Goal: Obtain resource: Obtain resource

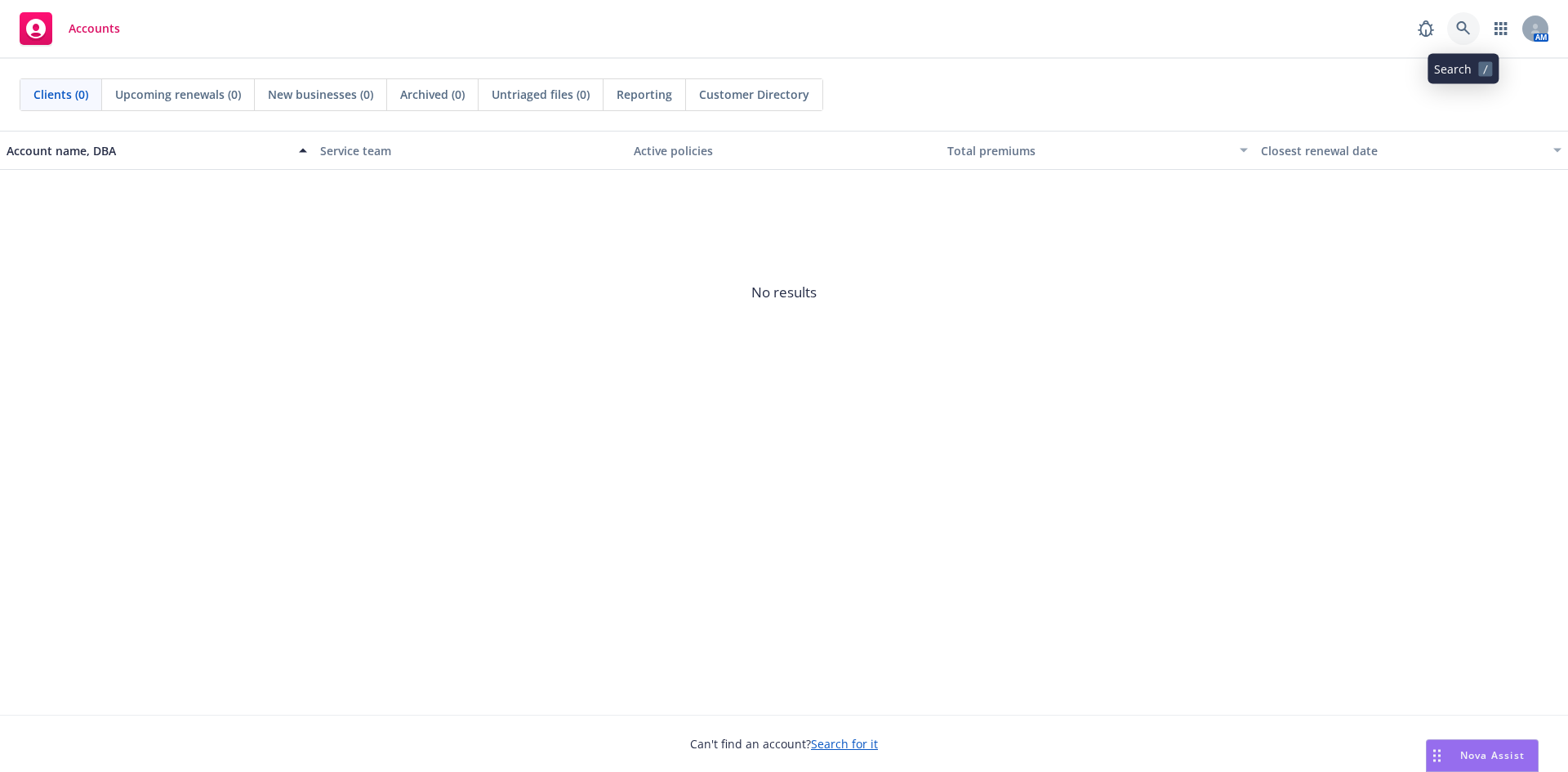
click at [1460, 33] on icon at bounding box center [1464, 29] width 15 height 15
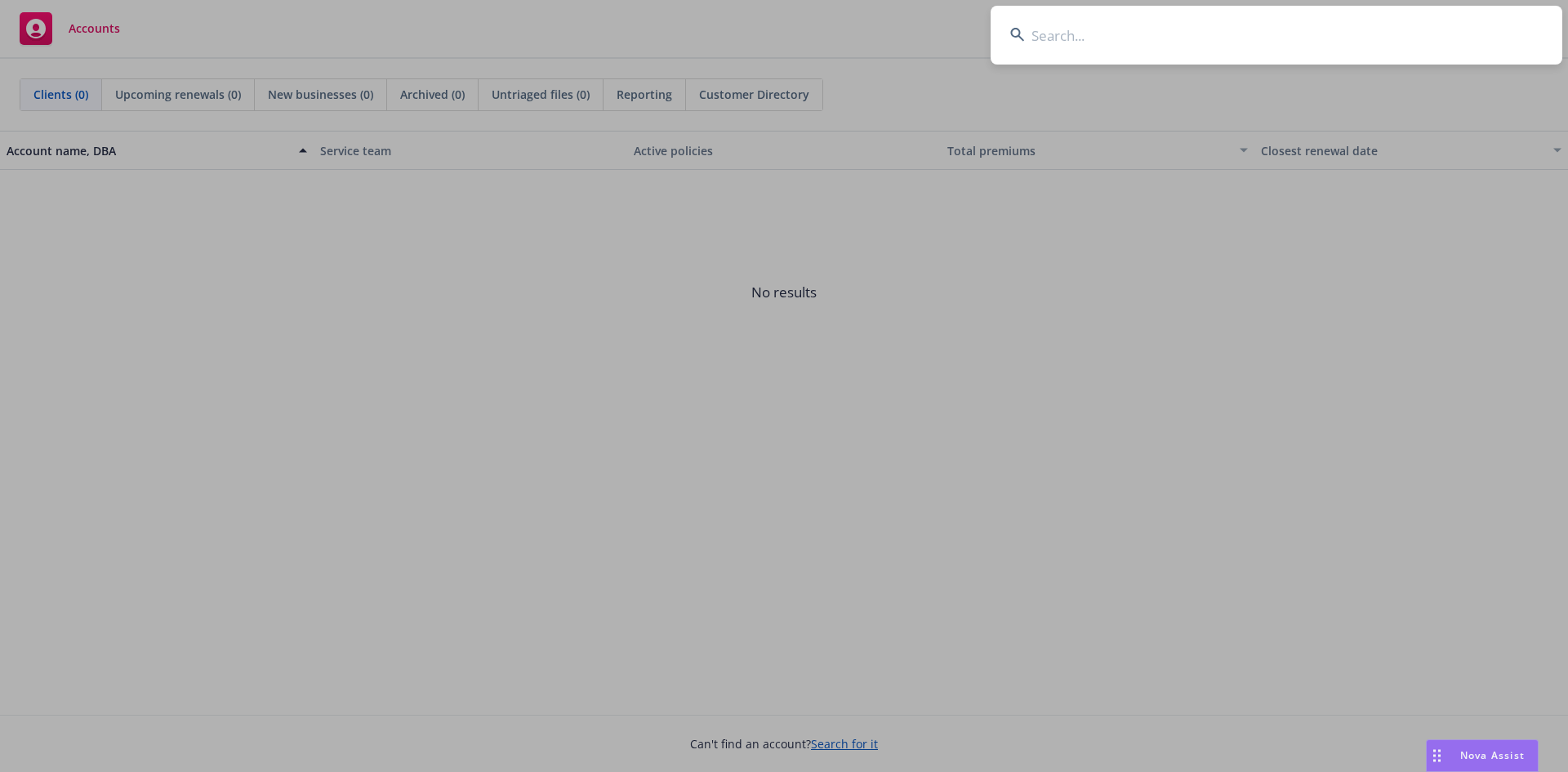
click at [1127, 45] on input at bounding box center [1276, 35] width 572 height 59
type input "navigator"
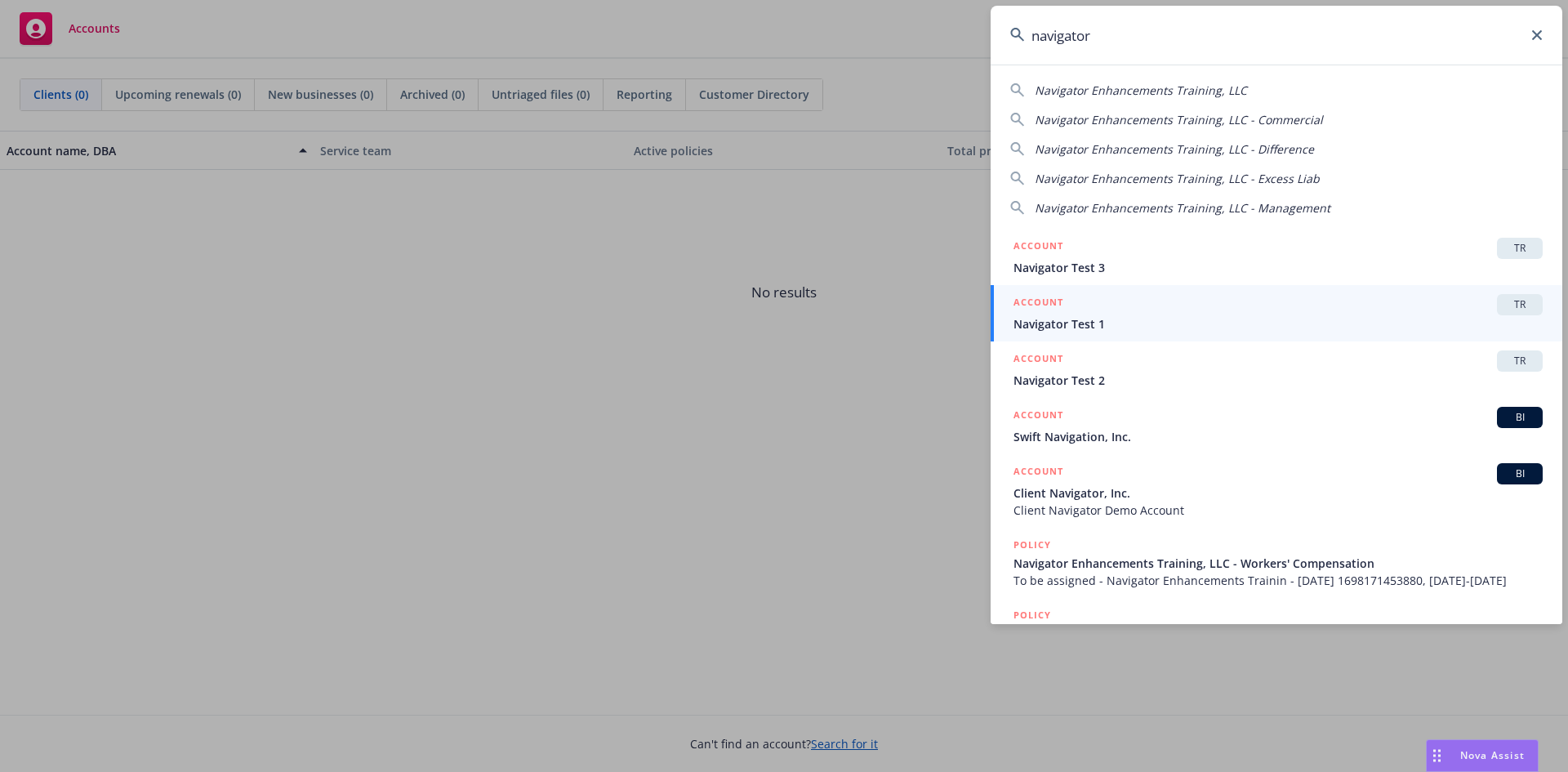
click at [1129, 329] on span "Navigator Test 1" at bounding box center [1278, 324] width 529 height 17
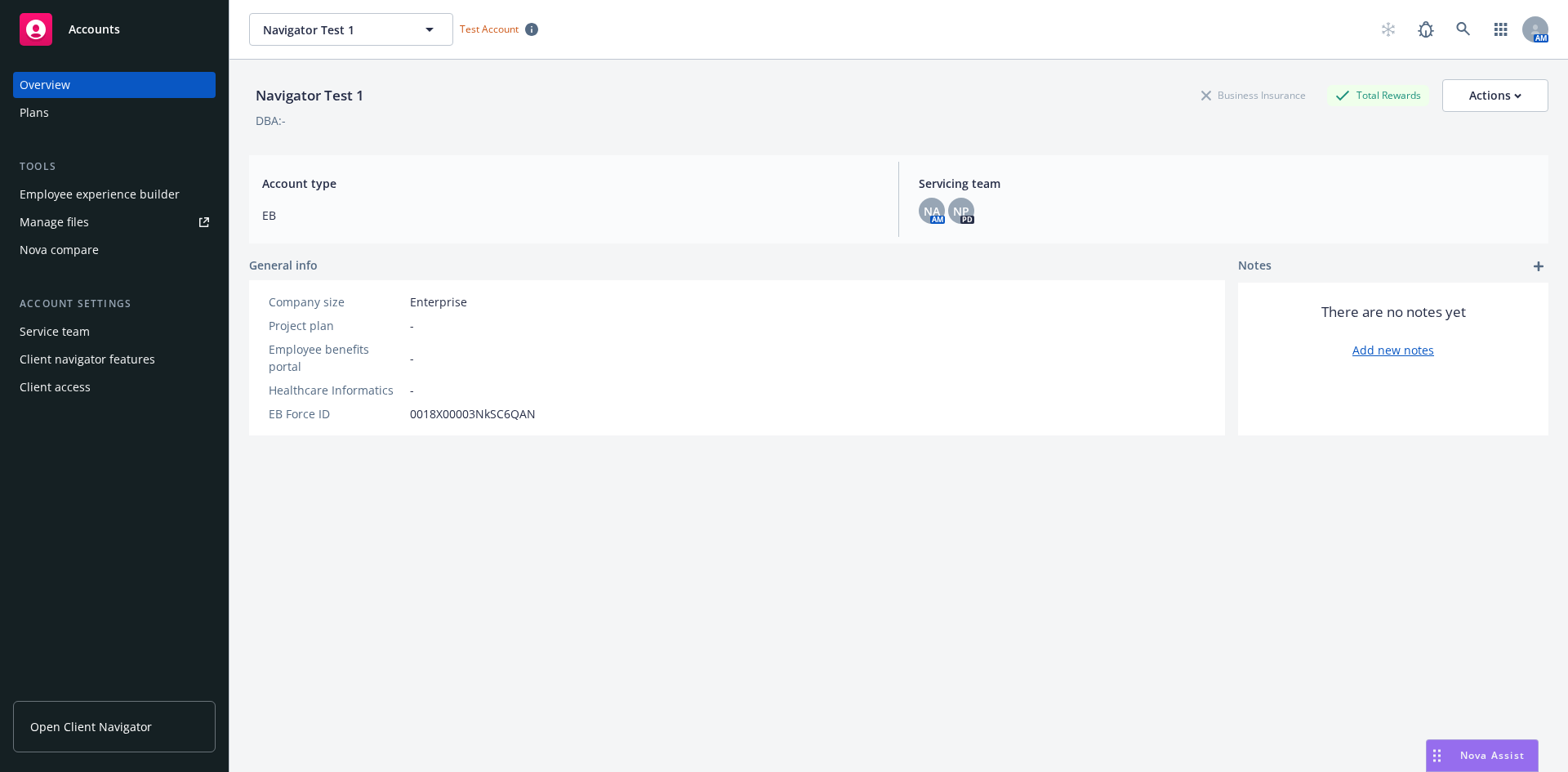
click at [55, 113] on div "Plans" at bounding box center [114, 113] width 190 height 26
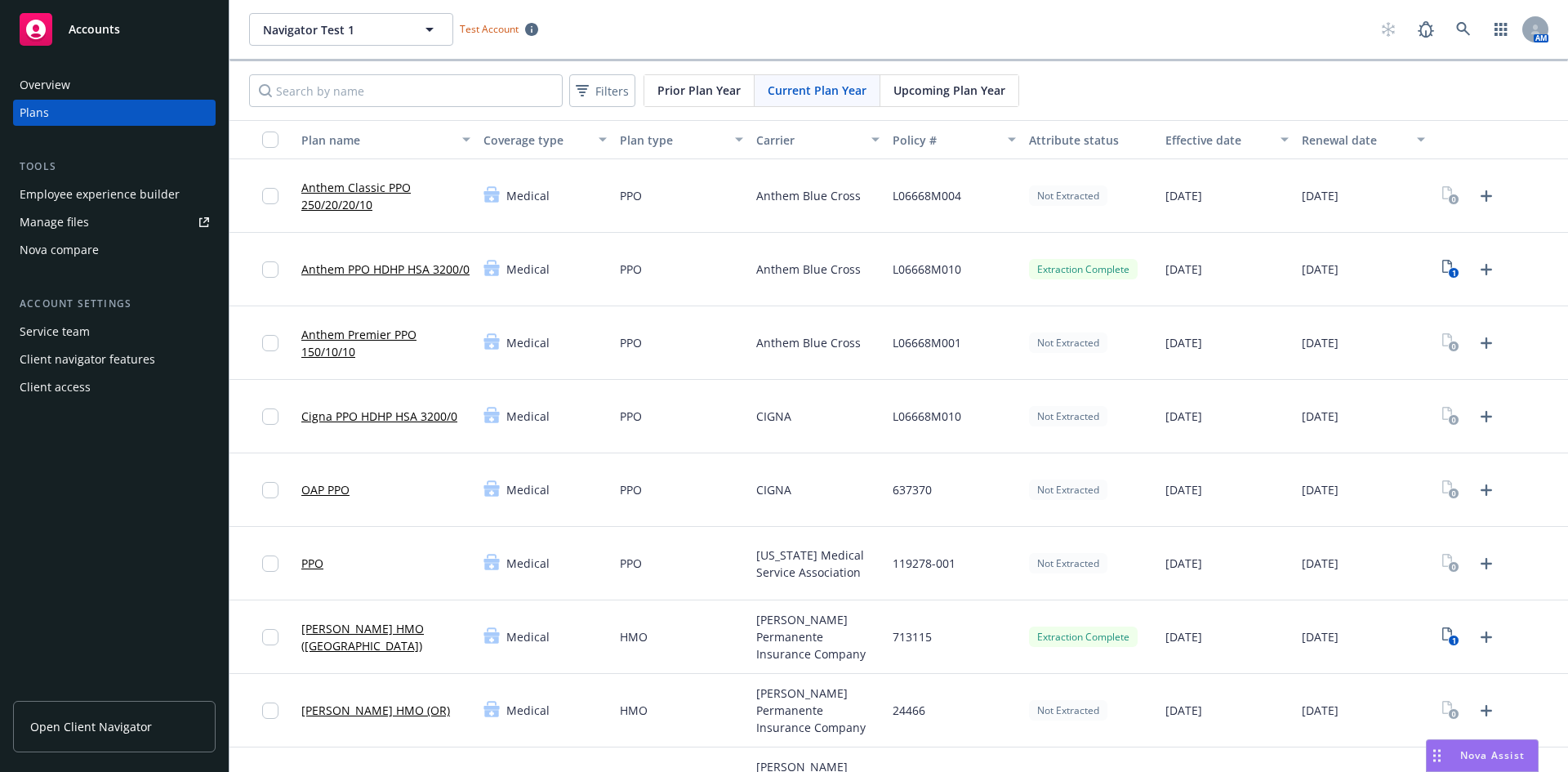
click at [381, 636] on link "[PERSON_NAME] HMO ([GEOGRAPHIC_DATA])" at bounding box center [386, 637] width 169 height 35
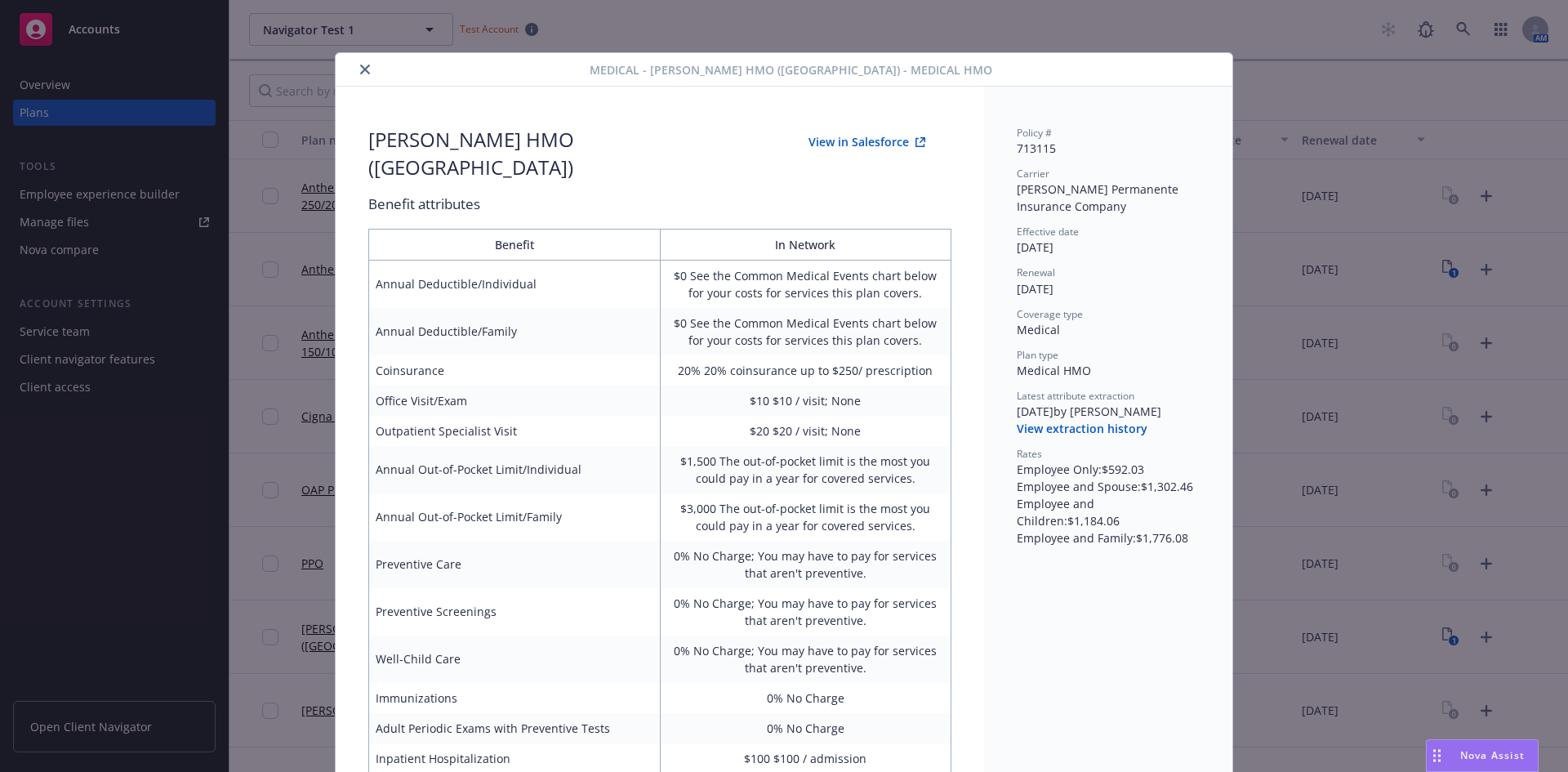
scroll to position [49, 0]
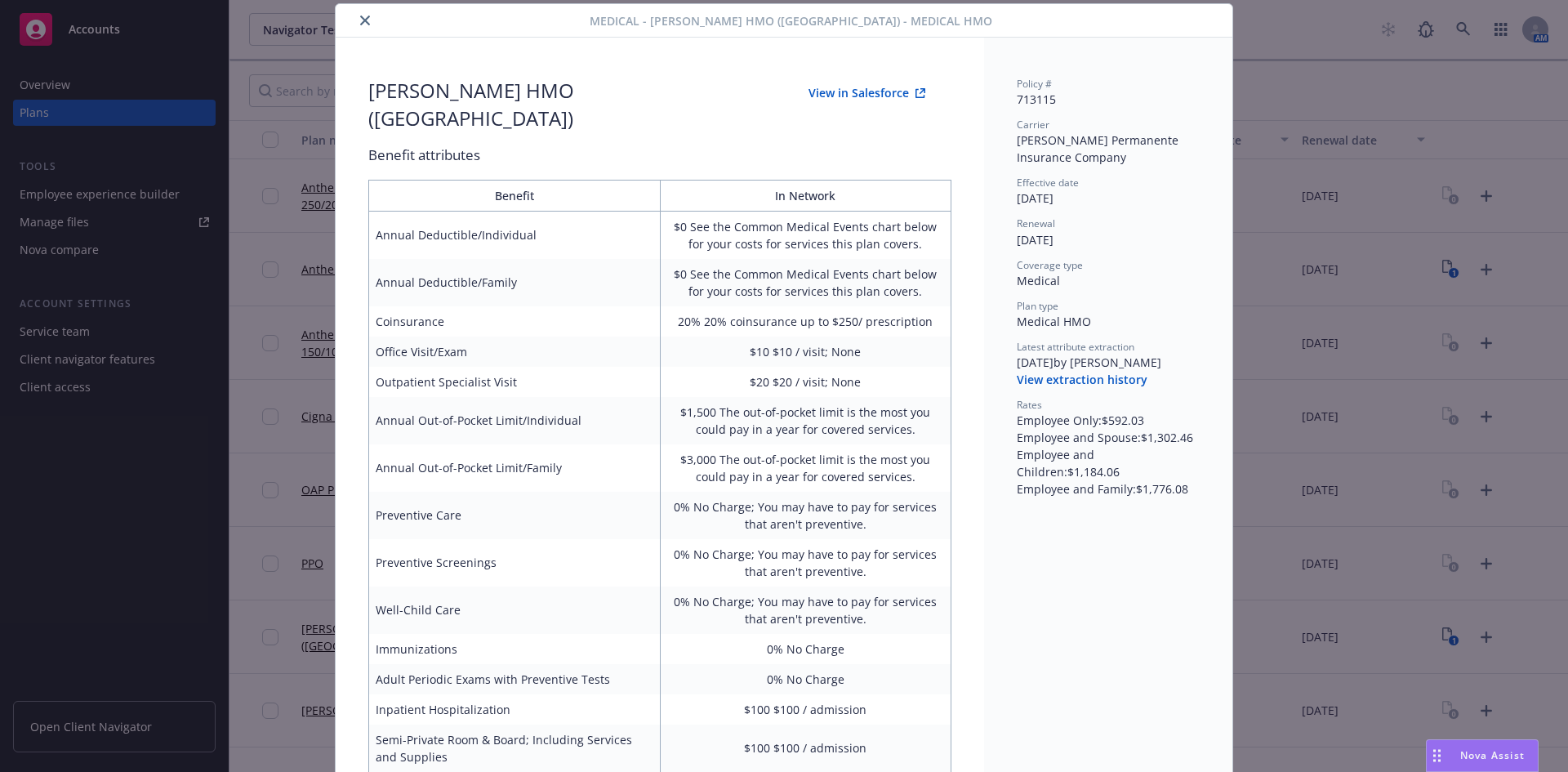
click at [867, 92] on button "View in Salesforce" at bounding box center [867, 93] width 169 height 33
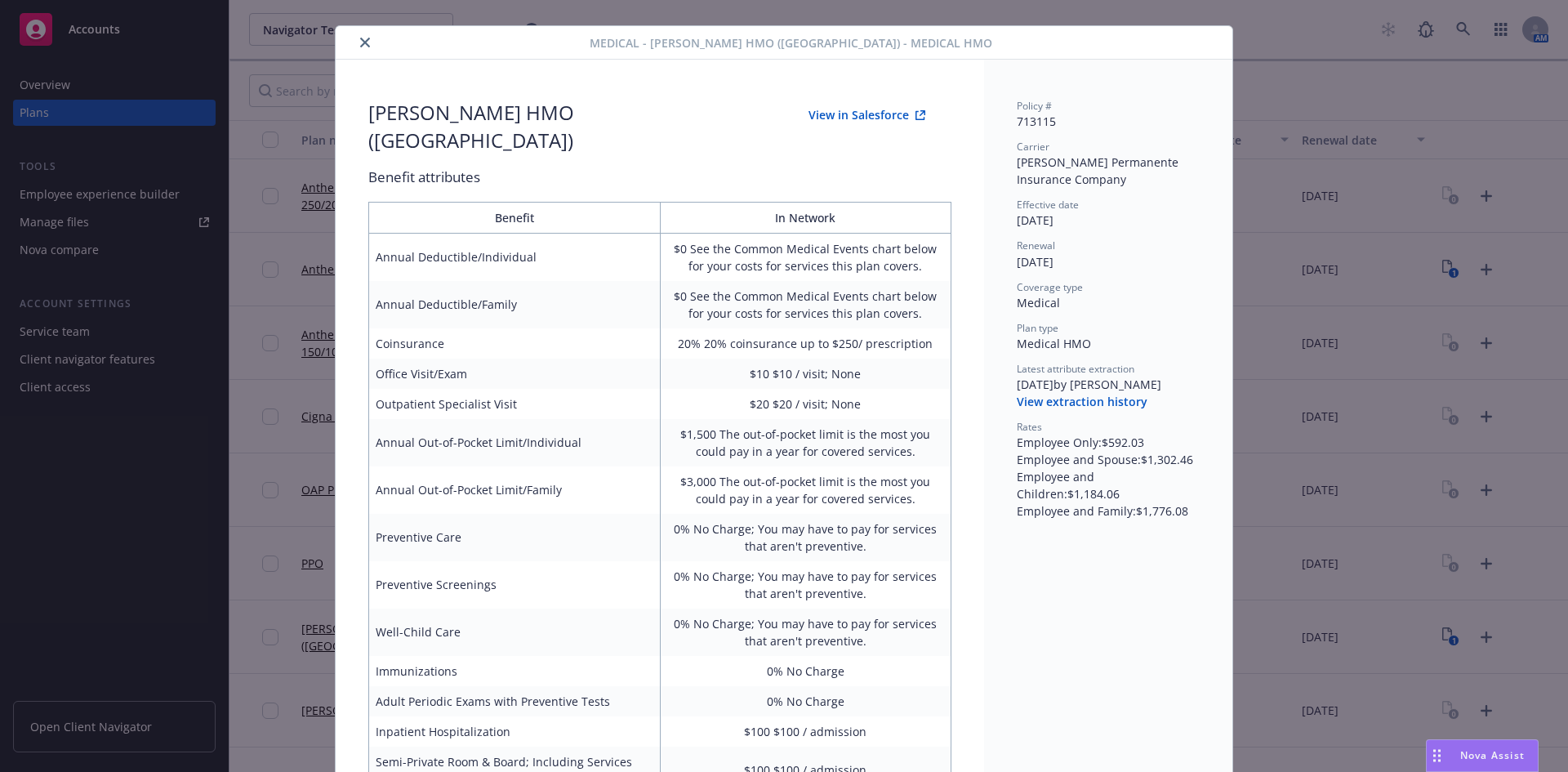
scroll to position [0, 0]
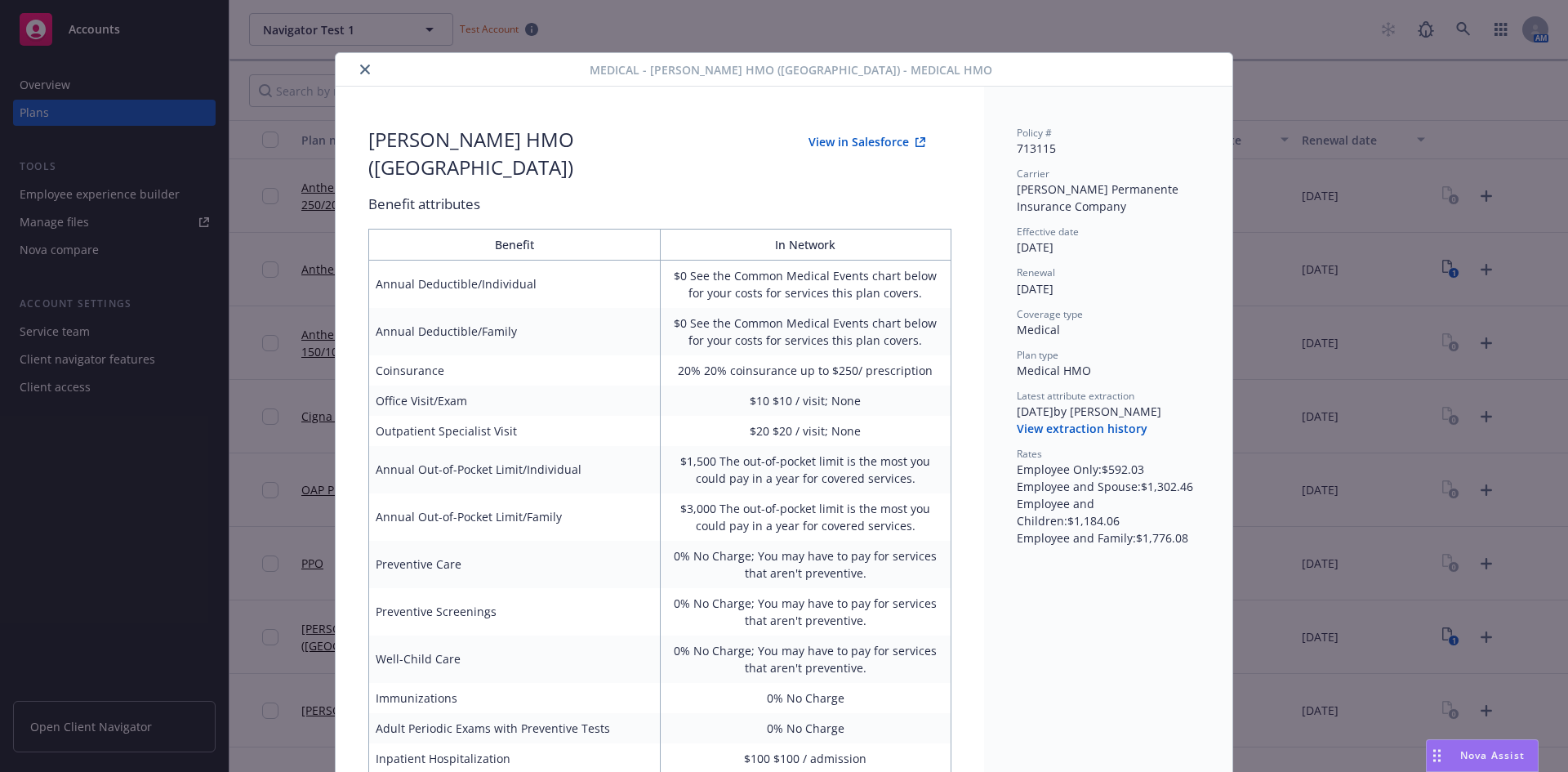
click at [364, 74] on button "close" at bounding box center [365, 70] width 20 height 20
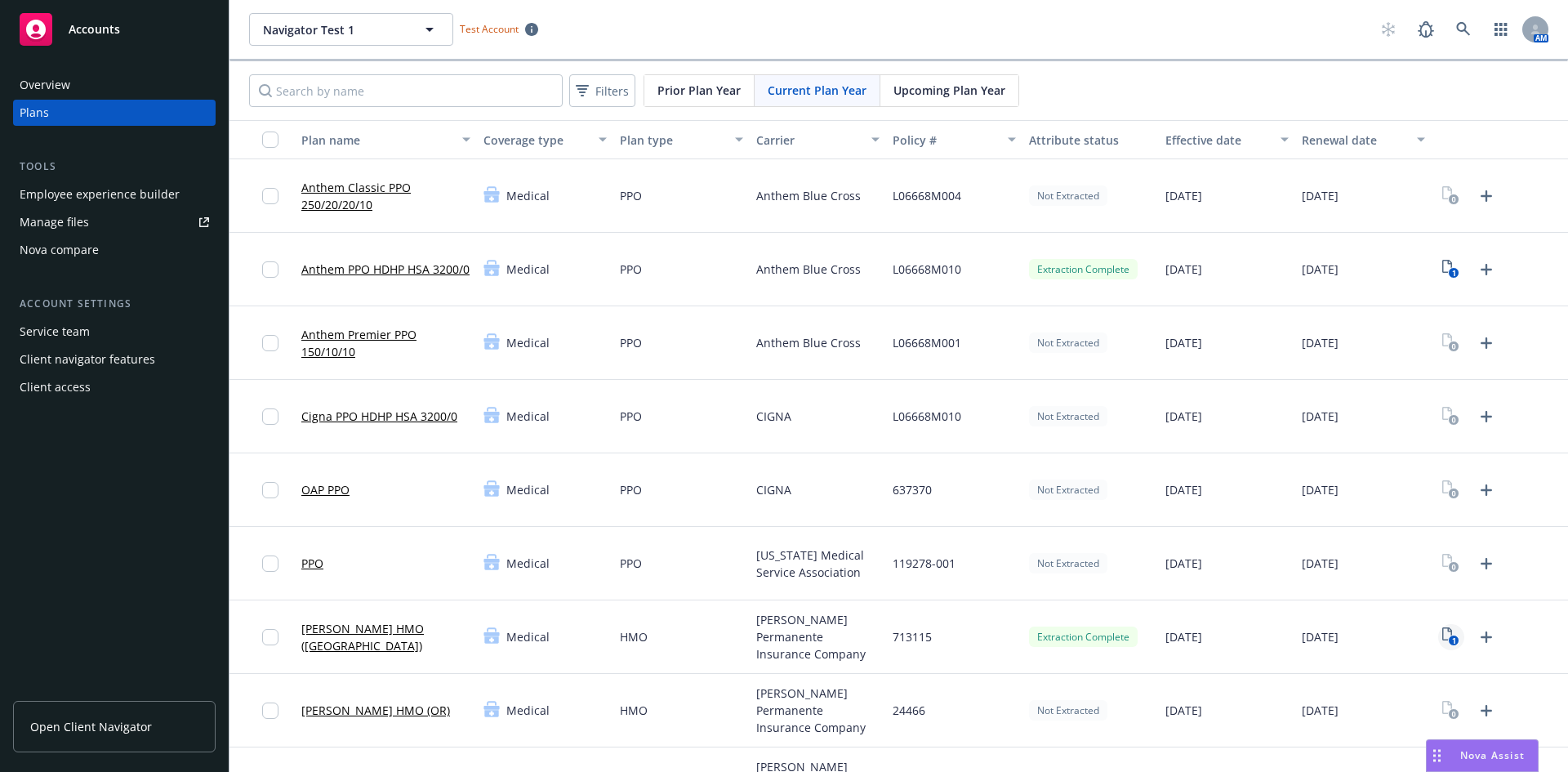
click at [1449, 638] on rect "View Plan Documents" at bounding box center [1454, 640] width 11 height 11
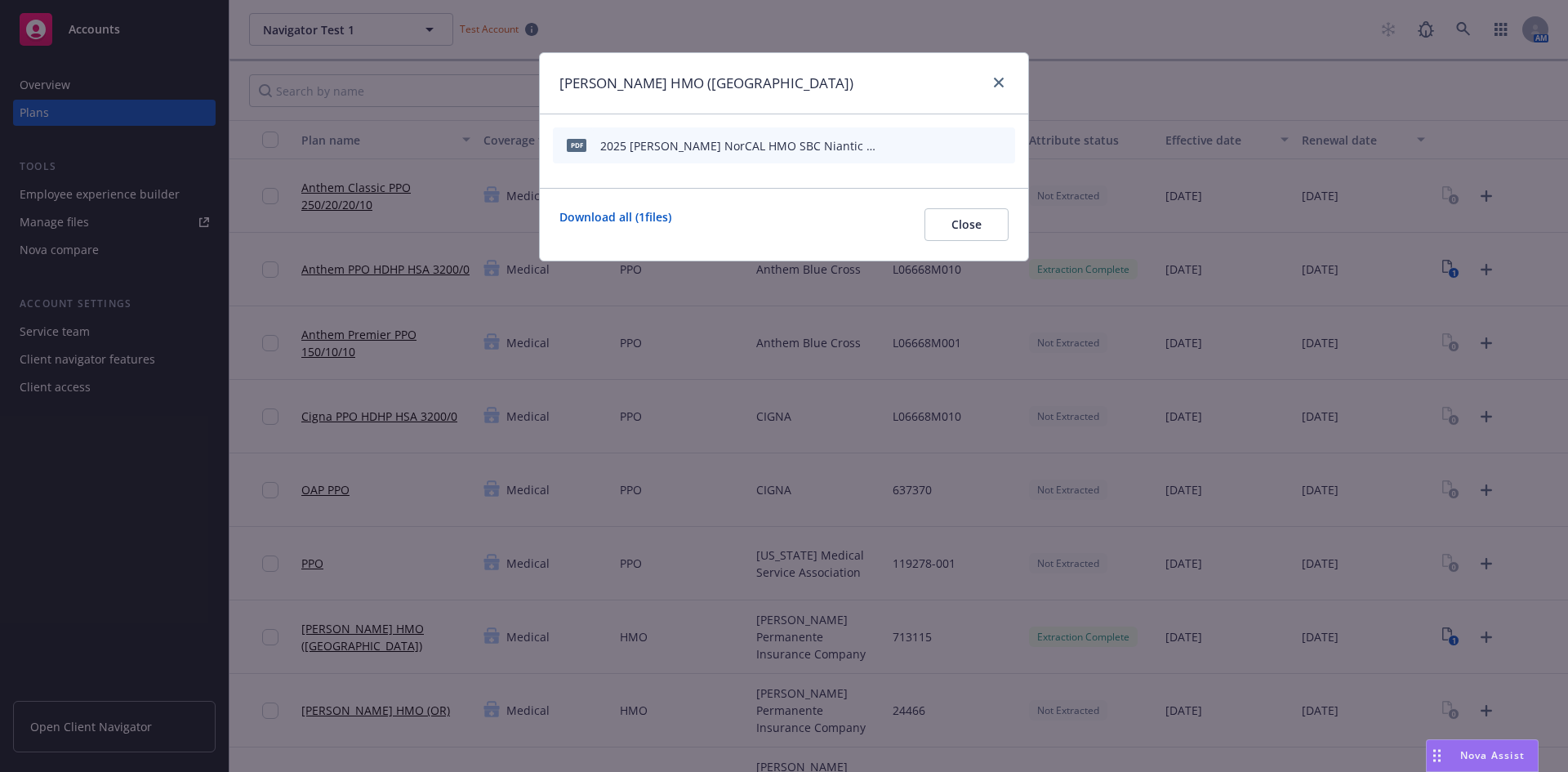
click at [978, 145] on icon "preview file" at bounding box center [974, 145] width 15 height 12
click at [996, 76] on link "close" at bounding box center [998, 82] width 20 height 20
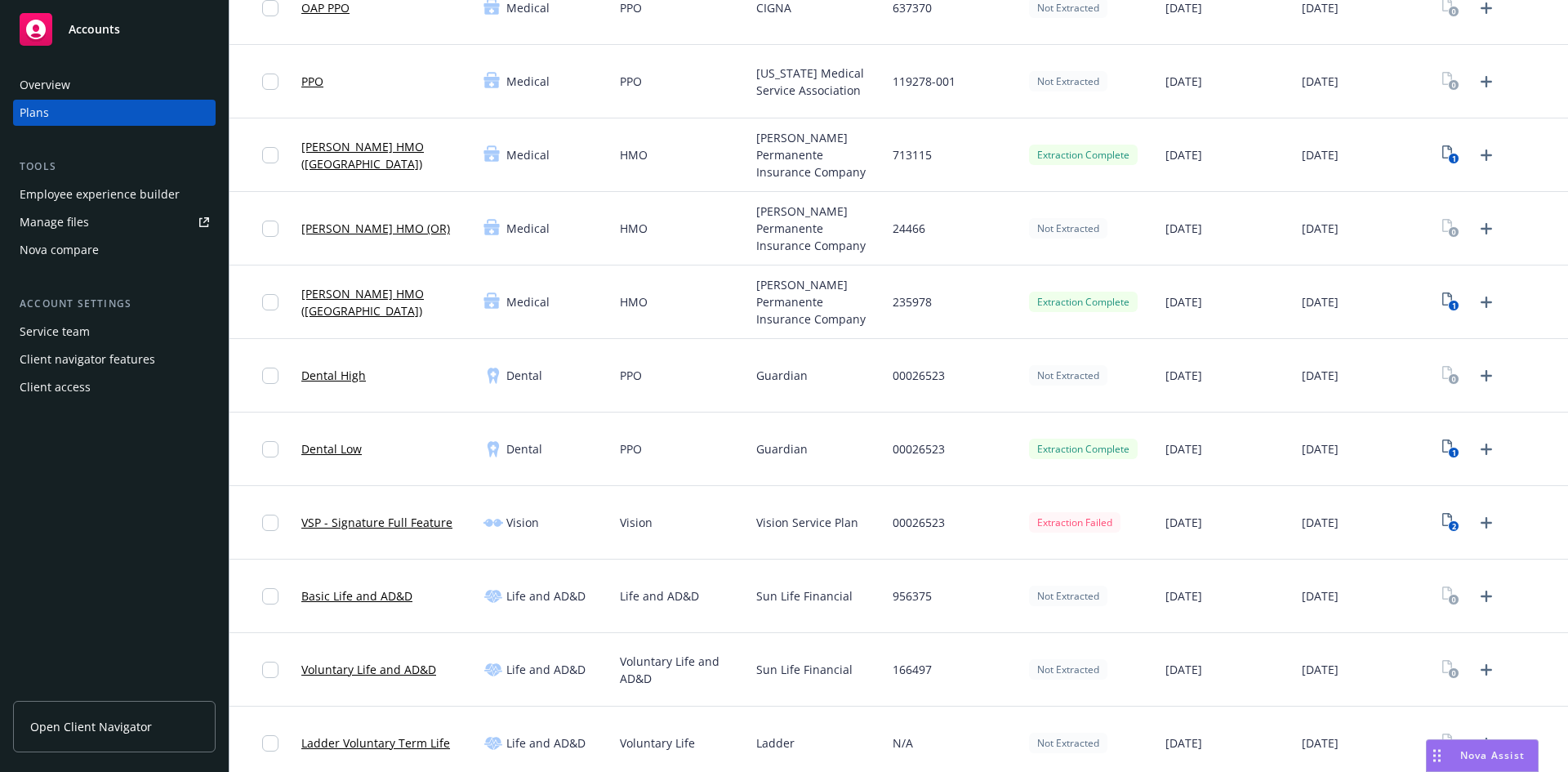
scroll to position [490, 0]
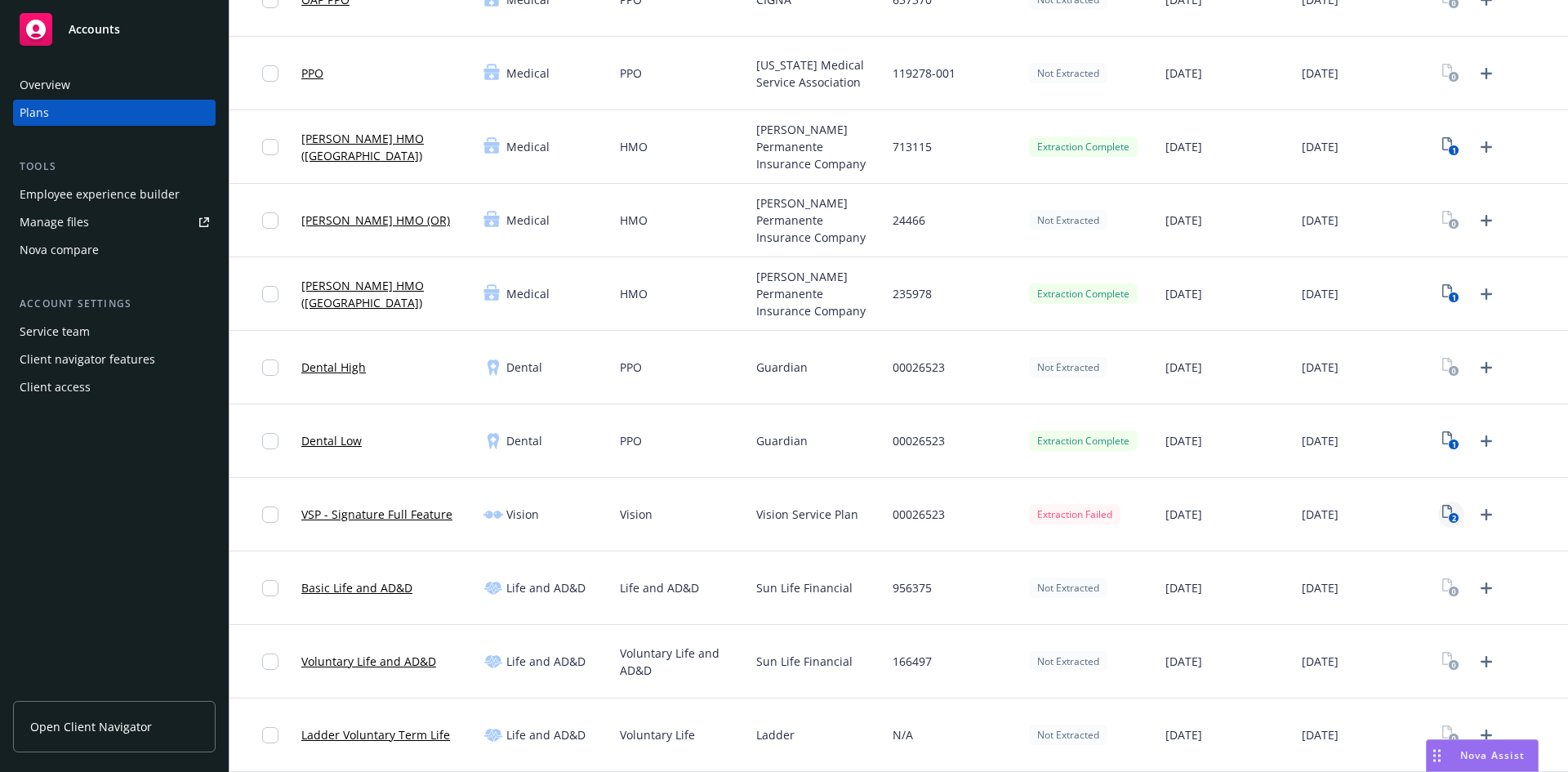
click at [1452, 518] on text "2" at bounding box center [1454, 518] width 4 height 11
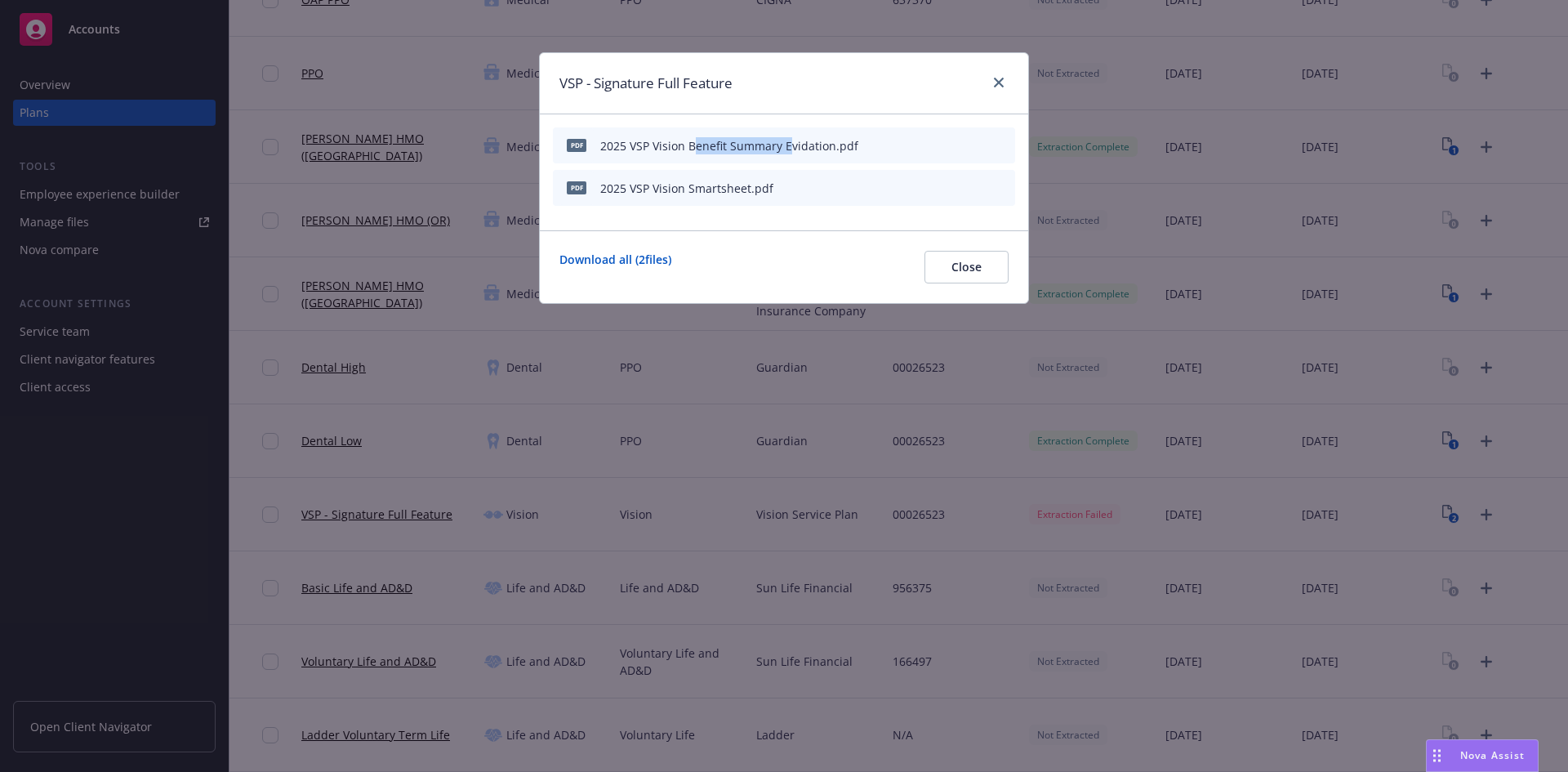
drag, startPoint x: 698, startPoint y: 144, endPoint x: 790, endPoint y: 144, distance: 92.0
click at [790, 144] on div "2025 VSP Vision Benefit Summary Evidation.pdf" at bounding box center [729, 146] width 258 height 17
click at [797, 154] on div "2025 VSP Vision Benefit Summary Evidation.pdf" at bounding box center [729, 146] width 258 height 17
drag, startPoint x: 1006, startPoint y: 78, endPoint x: 992, endPoint y: 75, distance: 14.3
click at [1007, 78] on link "close" at bounding box center [998, 82] width 20 height 20
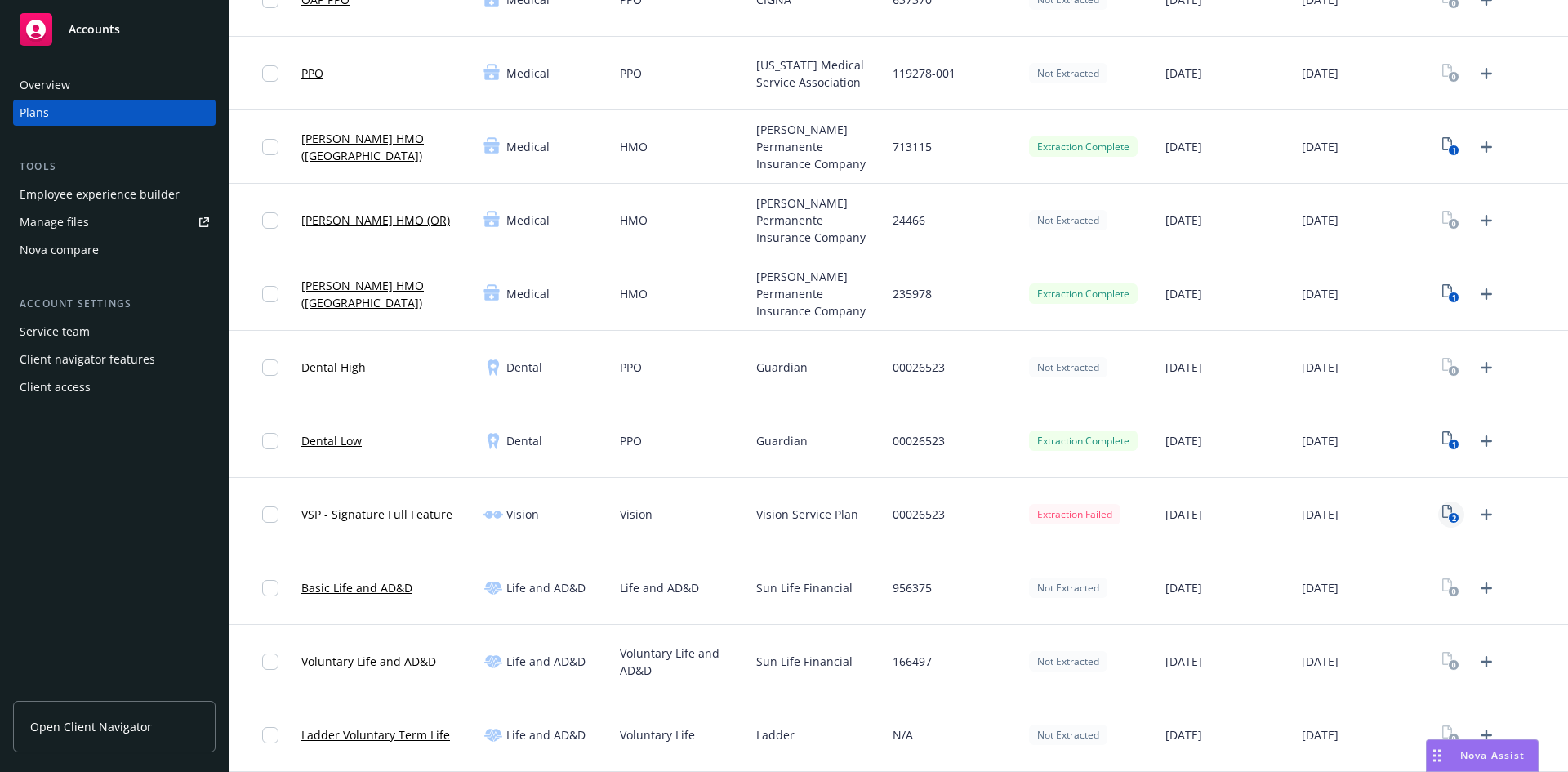
click at [1442, 507] on icon "2" at bounding box center [1450, 514] width 17 height 19
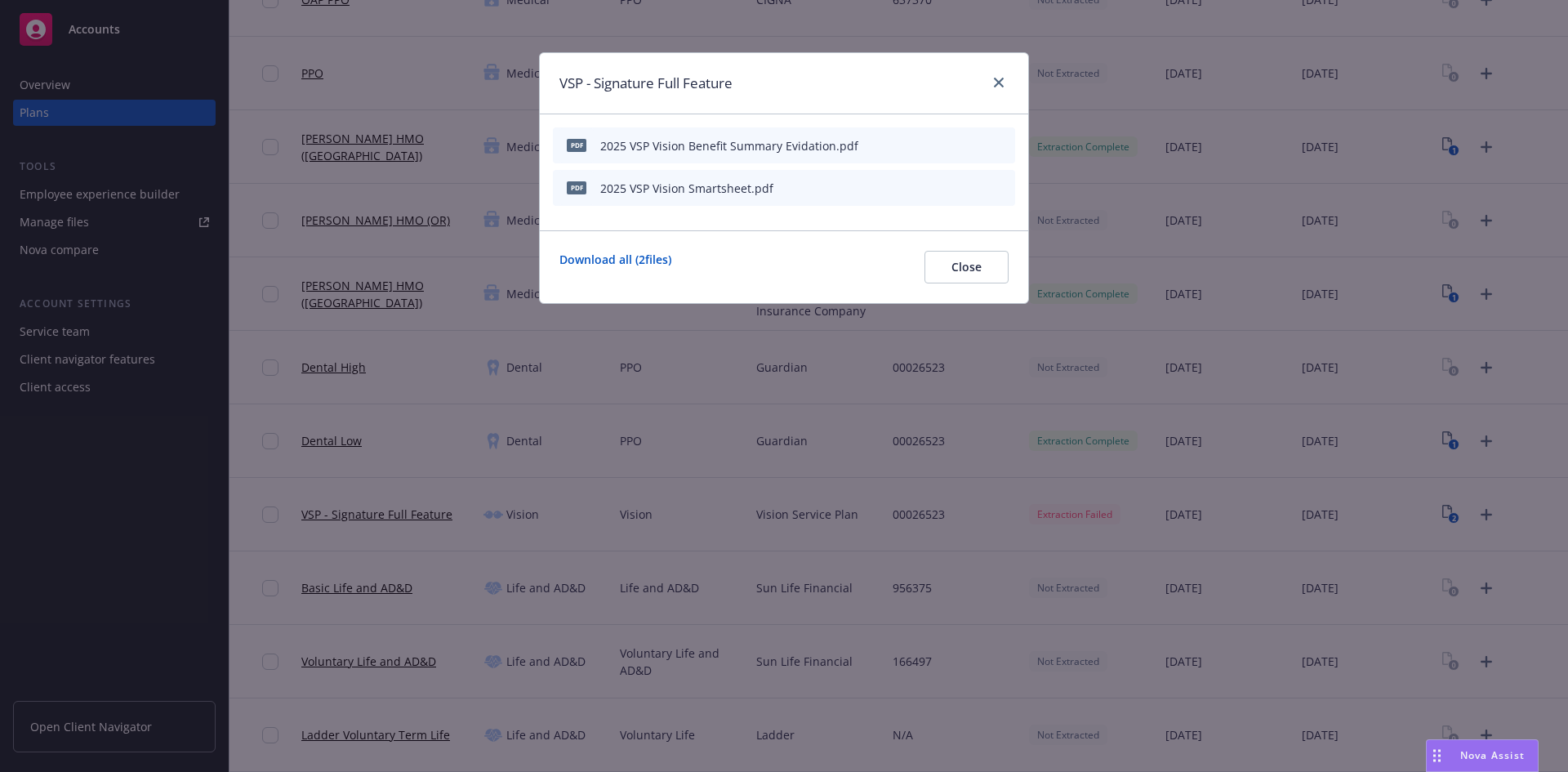
click at [890, 186] on icon "button" at bounding box center [889, 188] width 10 height 10
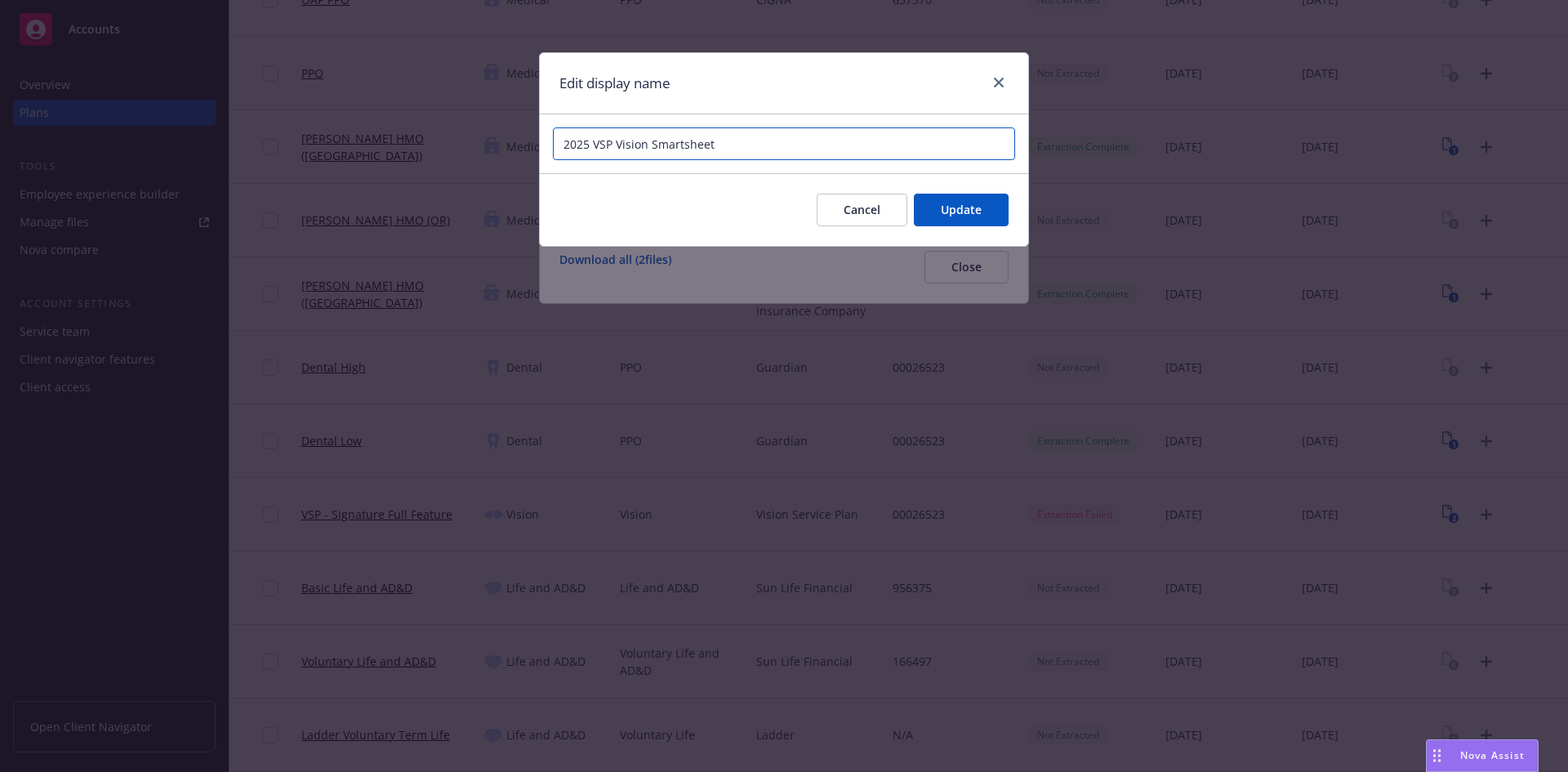
click at [731, 148] on input "2025 VSP Vision Smartsheet" at bounding box center [784, 144] width 462 height 33
click at [649, 142] on input "2025 VSP Vision Smartsheet" at bounding box center [784, 144] width 462 height 33
type input "2025 VSP Vision Benefit Summary Smartsheet"
click at [966, 203] on span "Update" at bounding box center [962, 209] width 41 height 16
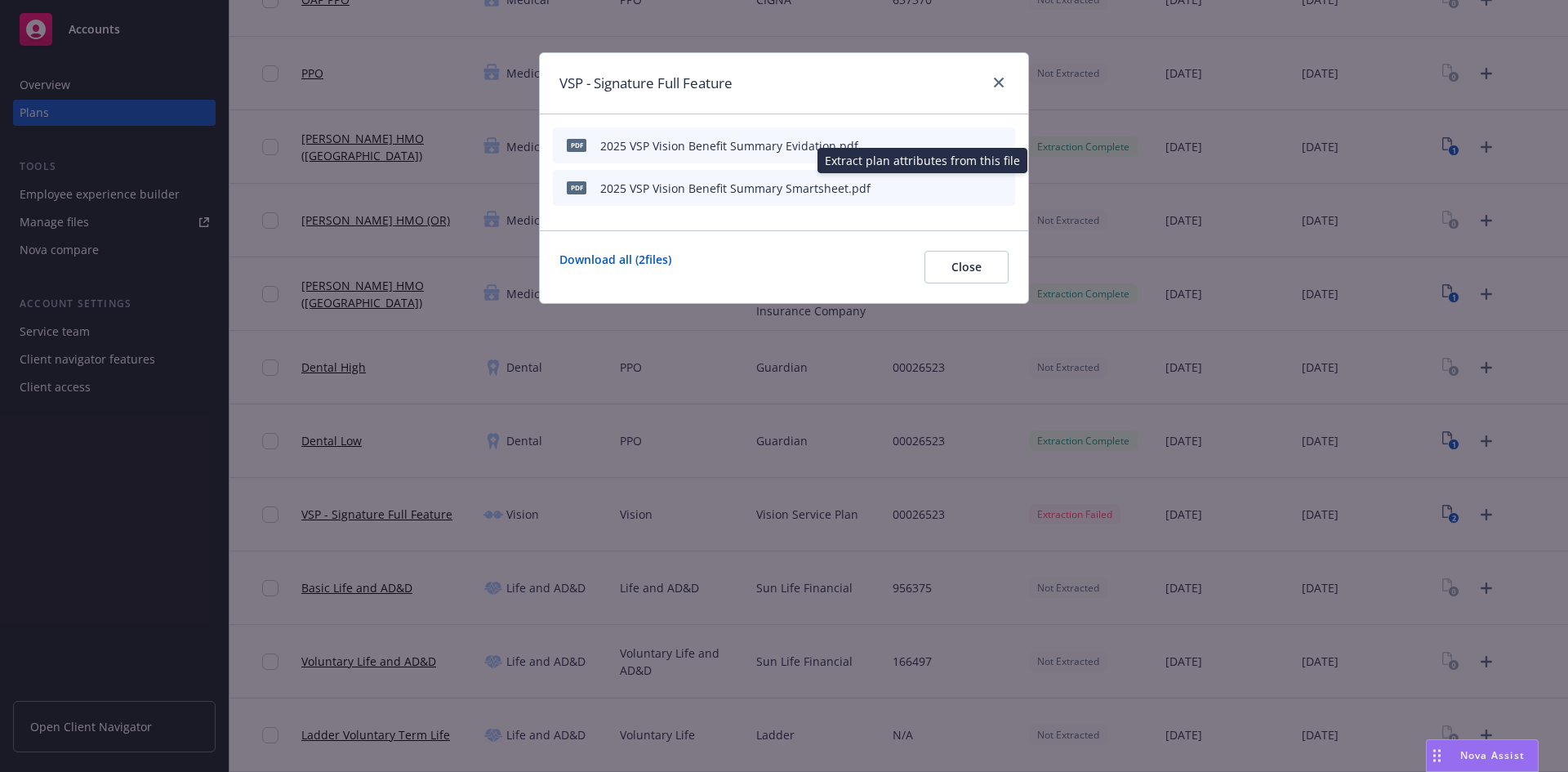
click at [760, 246] on div "Download all ( 2 files) Close" at bounding box center [784, 266] width 488 height 72
click at [917, 190] on icon "start extraction" at bounding box center [917, 187] width 20 height 20
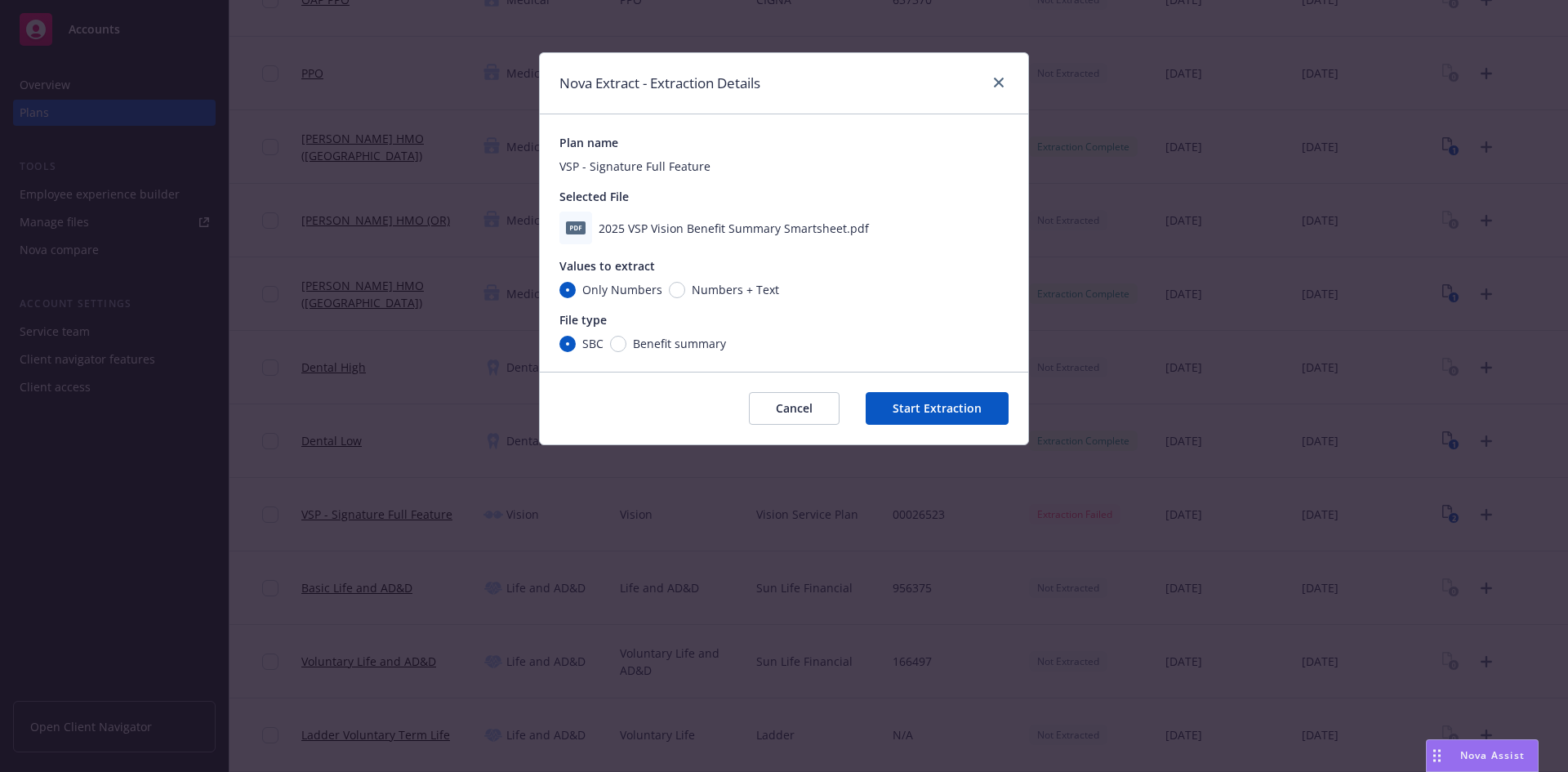
click at [685, 288] on span "Numbers + Text" at bounding box center [732, 289] width 94 height 17
click at [685, 288] on input "Numbers + Text" at bounding box center [677, 290] width 16 height 16
radio input "true"
click at [659, 342] on span "Benefit summary" at bounding box center [679, 343] width 93 height 17
click at [626, 342] on input "Benefit summary" at bounding box center [618, 344] width 16 height 16
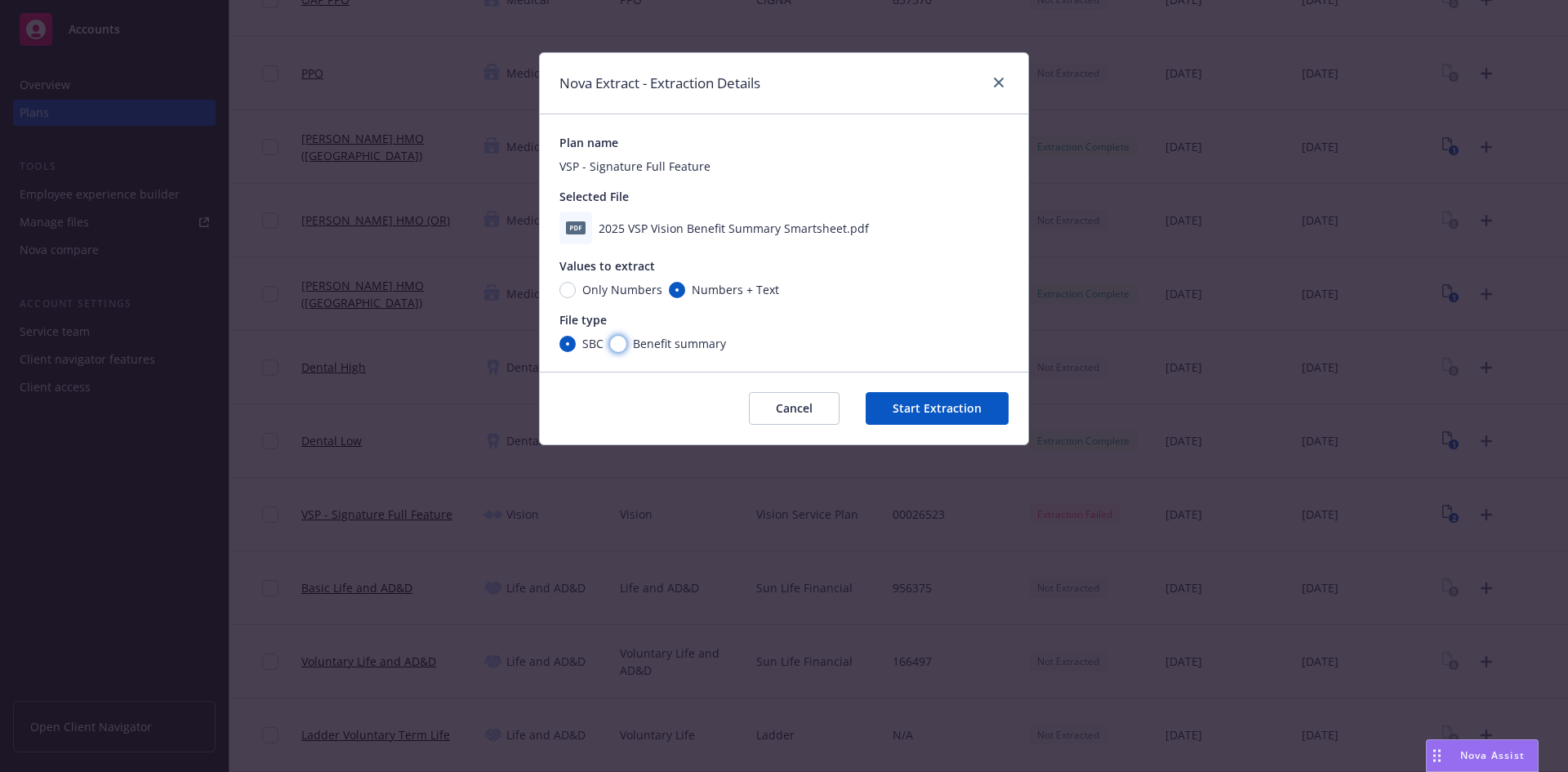
radio input "true"
click at [952, 408] on button "Start Extraction" at bounding box center [937, 409] width 143 height 33
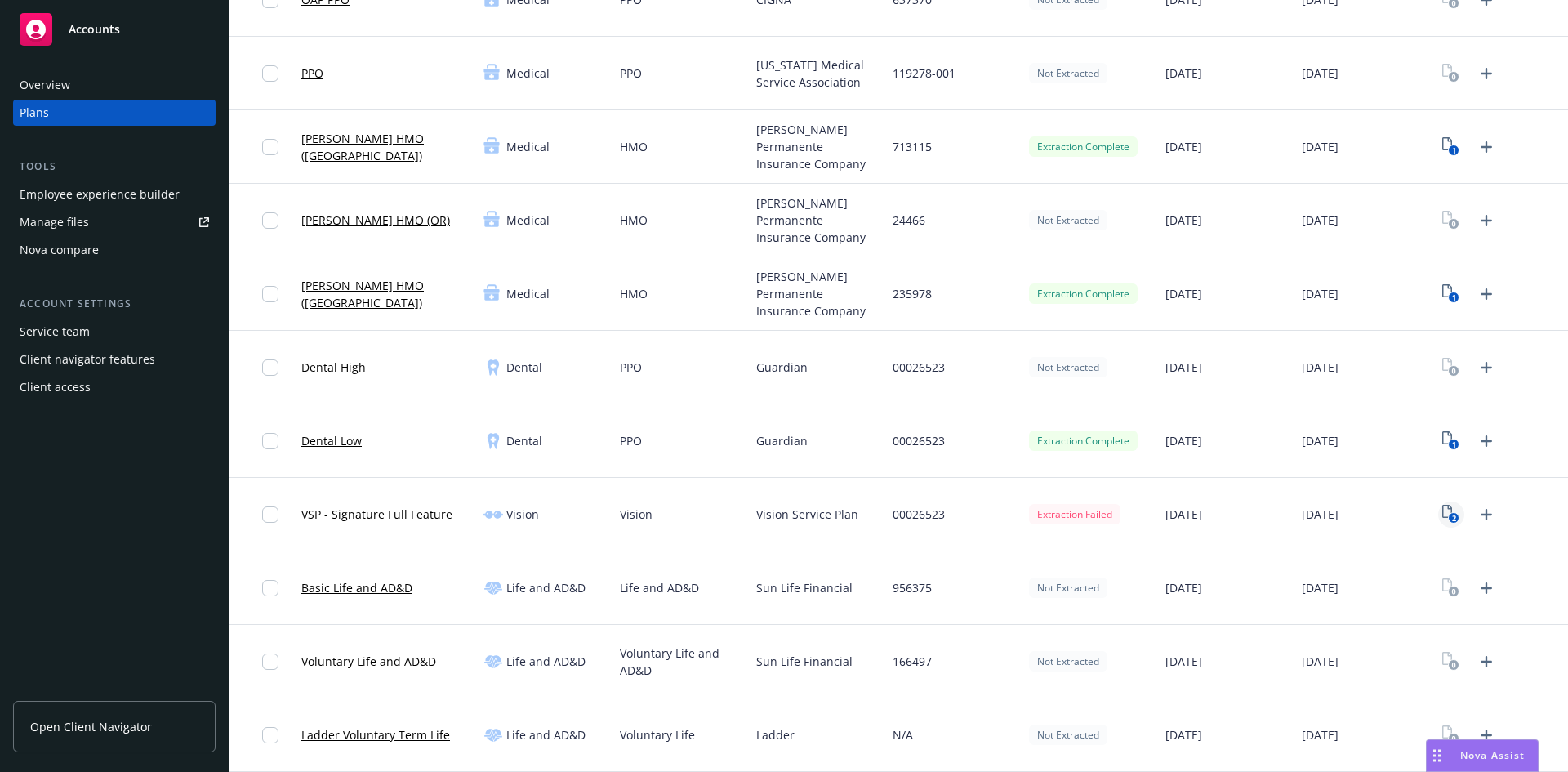
click at [1443, 511] on icon "2" at bounding box center [1450, 514] width 17 height 19
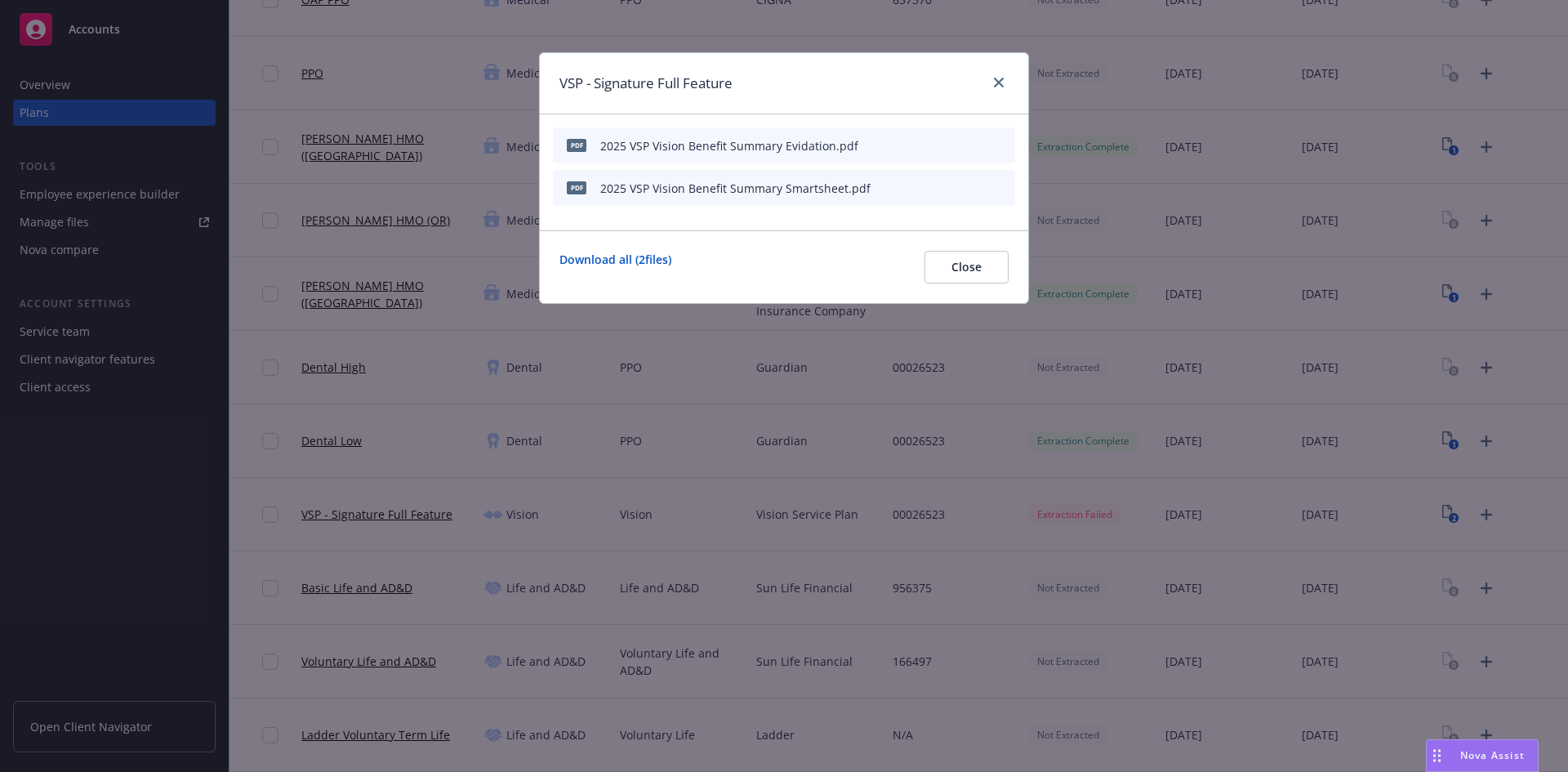
click at [1002, 138] on icon "archive file" at bounding box center [1000, 145] width 12 height 13
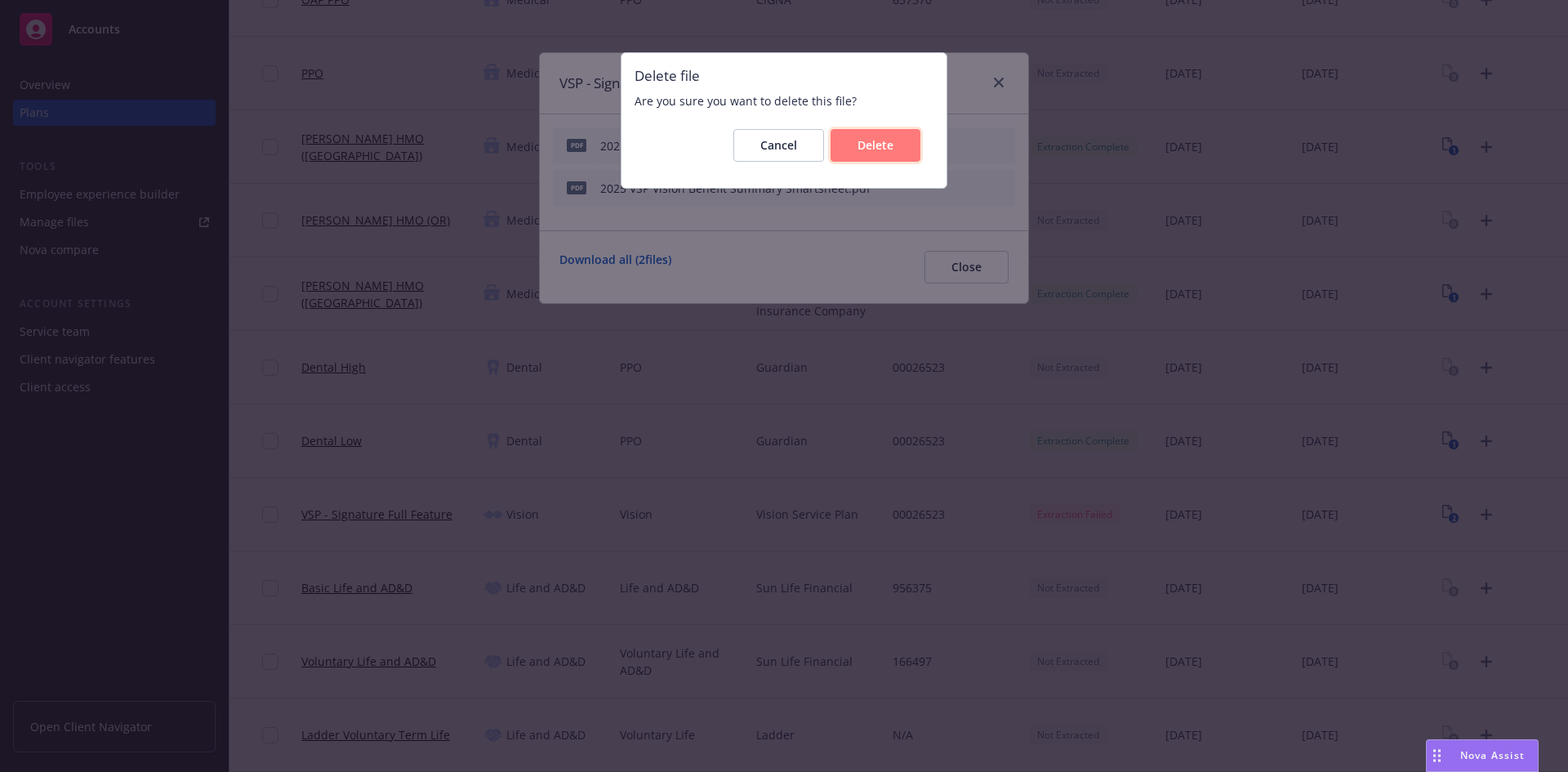
click at [864, 146] on span "Delete" at bounding box center [875, 145] width 36 height 16
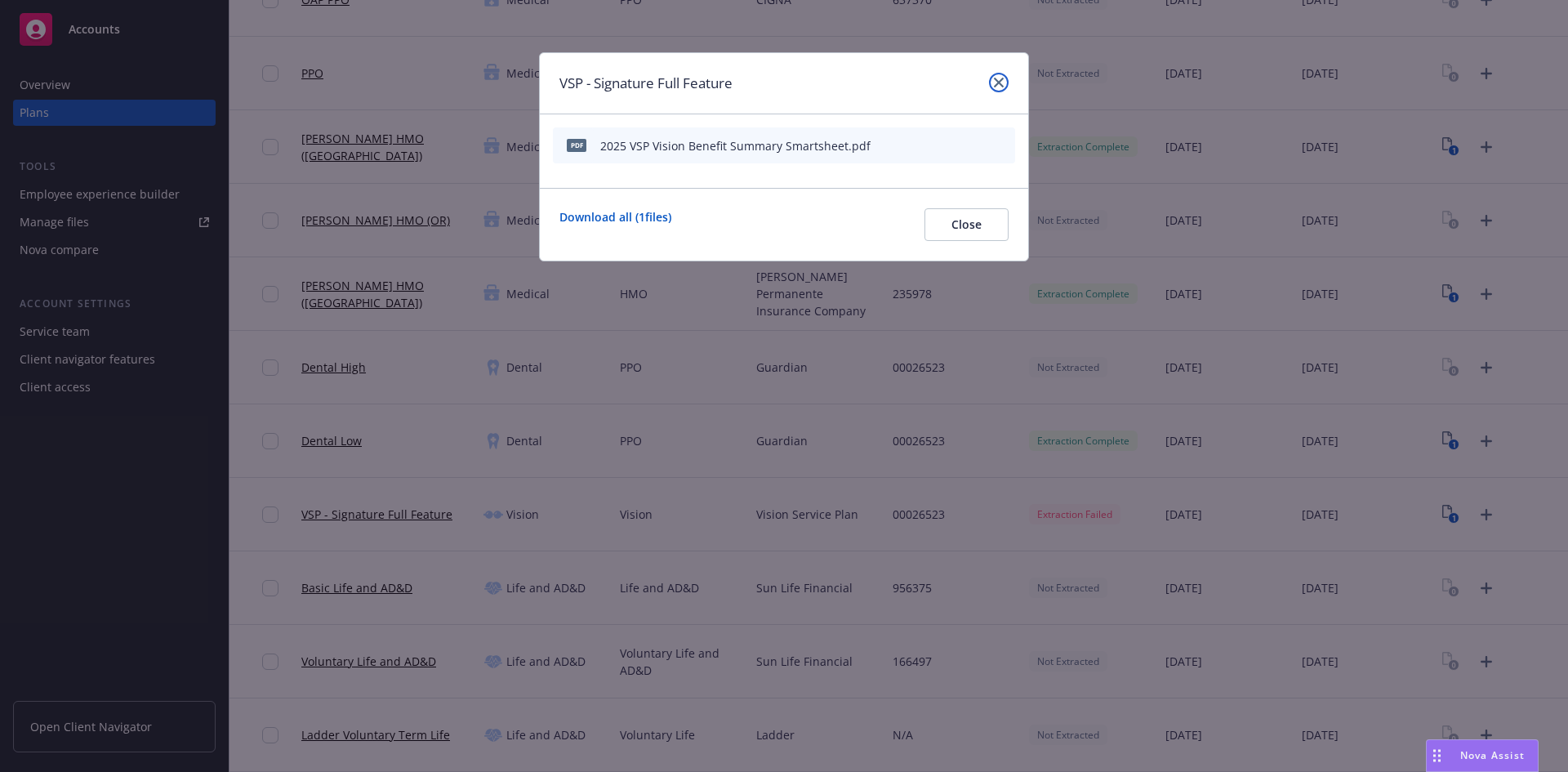
drag, startPoint x: 1000, startPoint y: 81, endPoint x: 1055, endPoint y: 242, distance: 170.1
click at [1001, 81] on icon "close" at bounding box center [998, 82] width 10 height 10
